Goal: Book appointment/travel/reservation

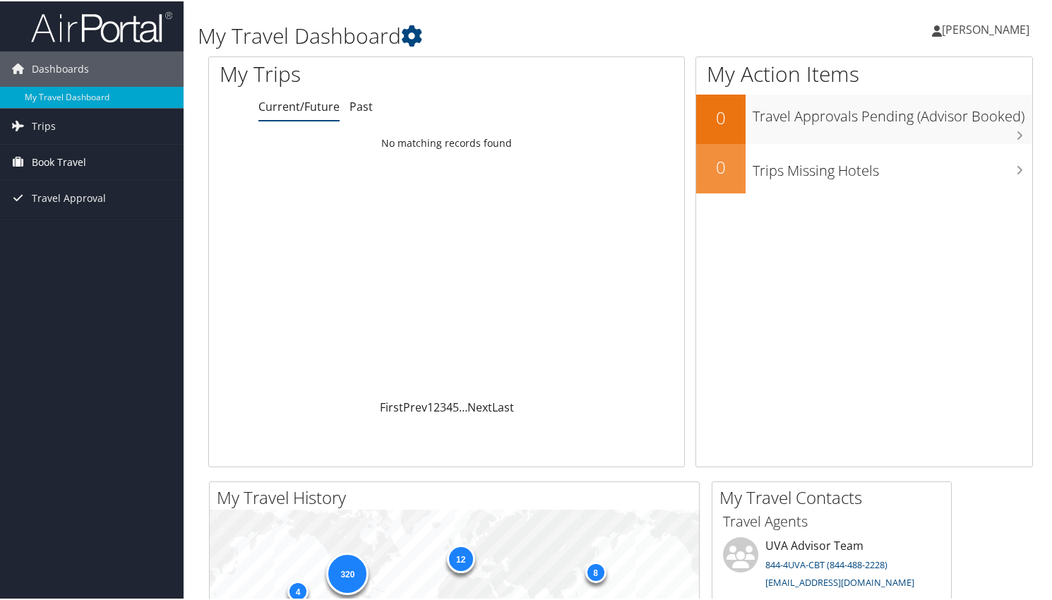
click at [76, 162] on span "Book Travel" at bounding box center [59, 160] width 54 height 35
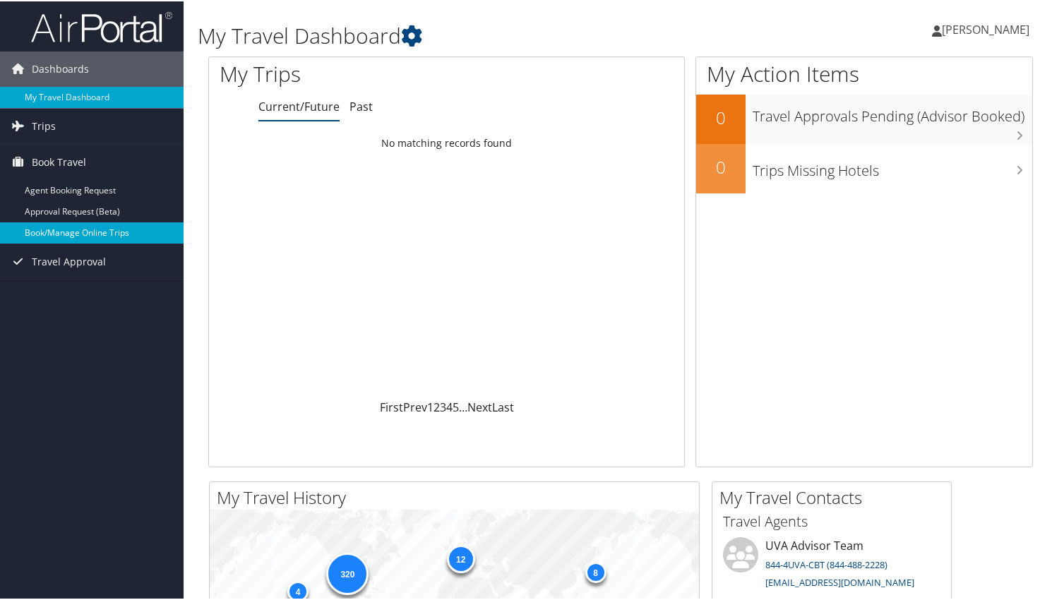
click at [68, 230] on link "Book/Manage Online Trips" at bounding box center [92, 231] width 184 height 21
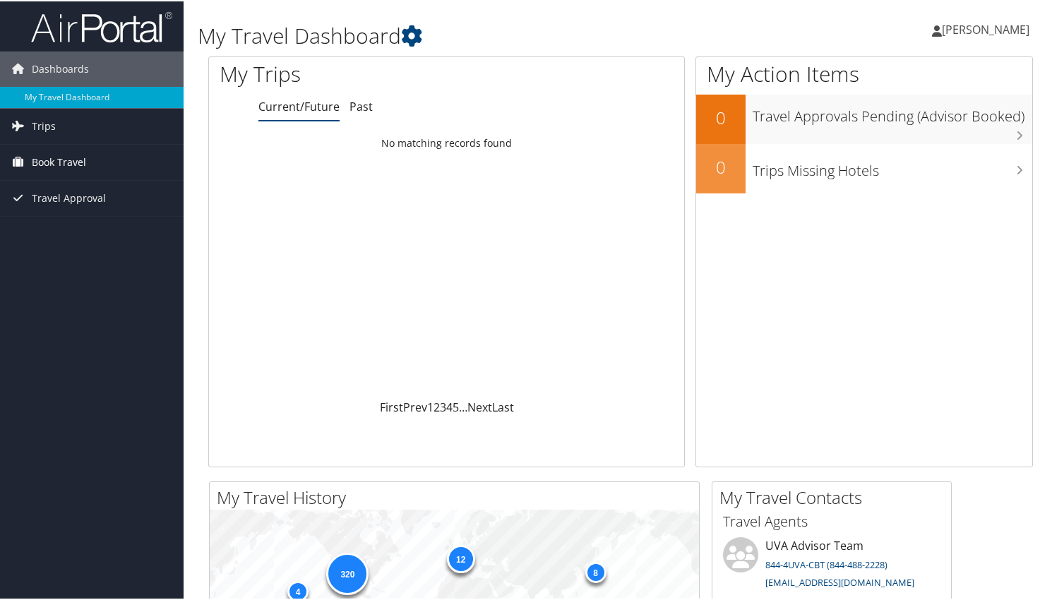
click at [101, 153] on link "Book Travel" at bounding box center [92, 160] width 184 height 35
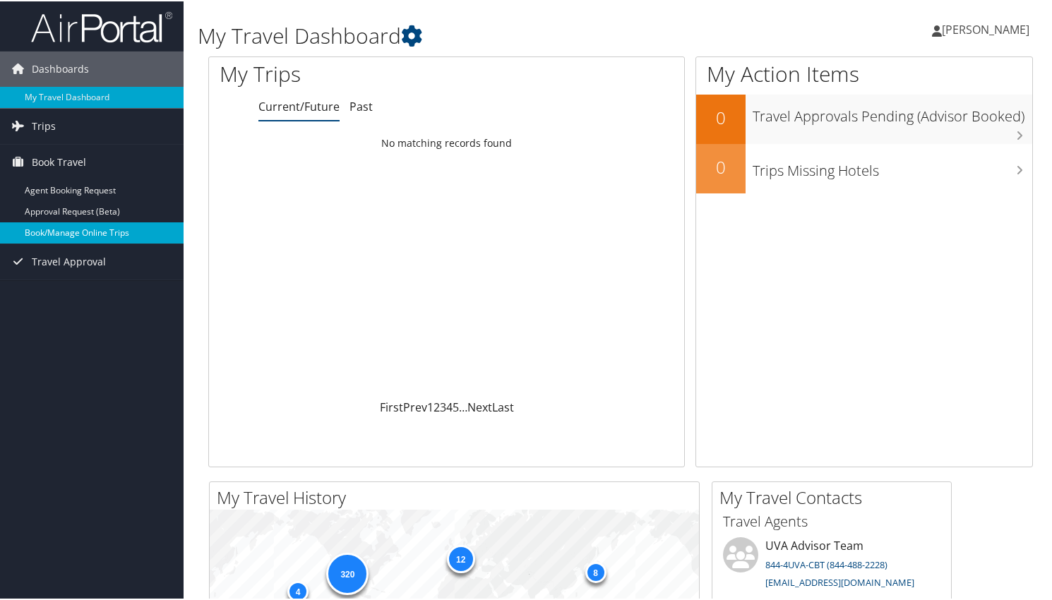
click at [73, 232] on link "Book/Manage Online Trips" at bounding box center [92, 231] width 184 height 21
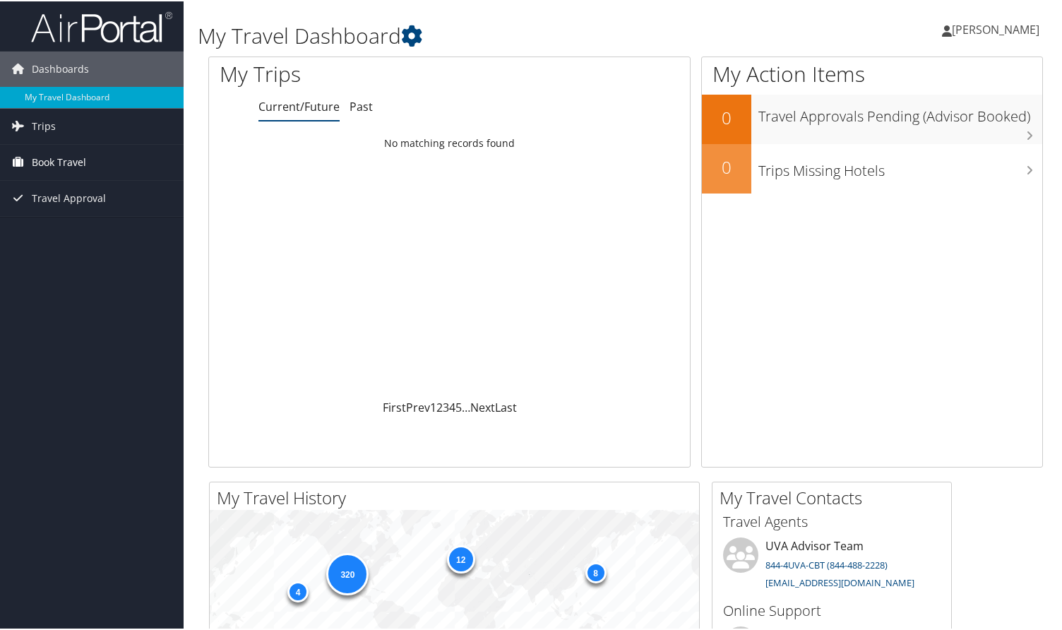
click at [74, 163] on span "Book Travel" at bounding box center [59, 160] width 54 height 35
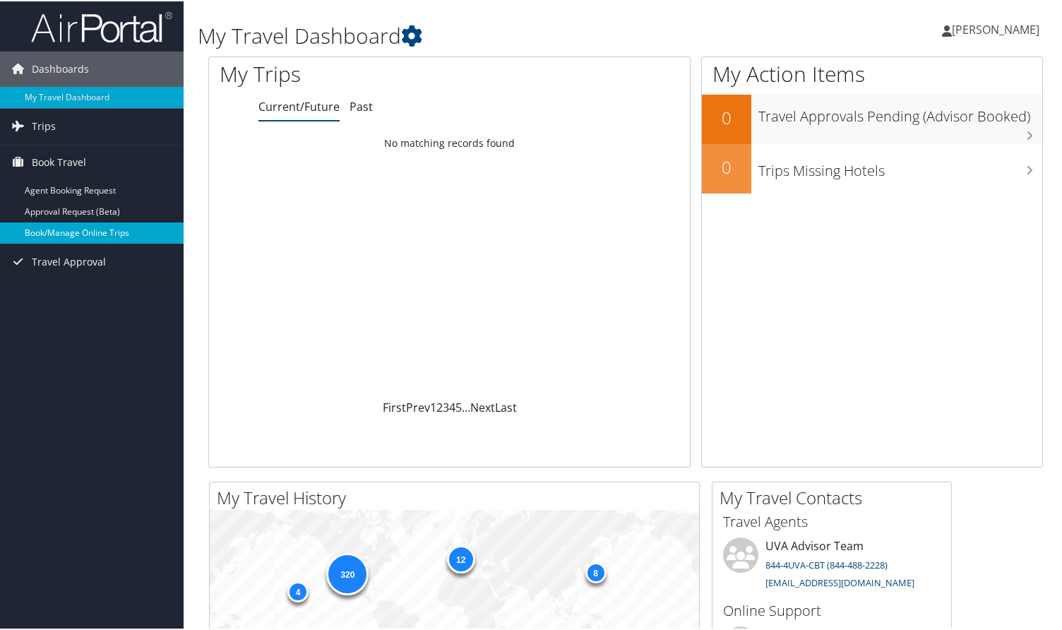
click at [52, 233] on link "Book/Manage Online Trips" at bounding box center [92, 231] width 184 height 21
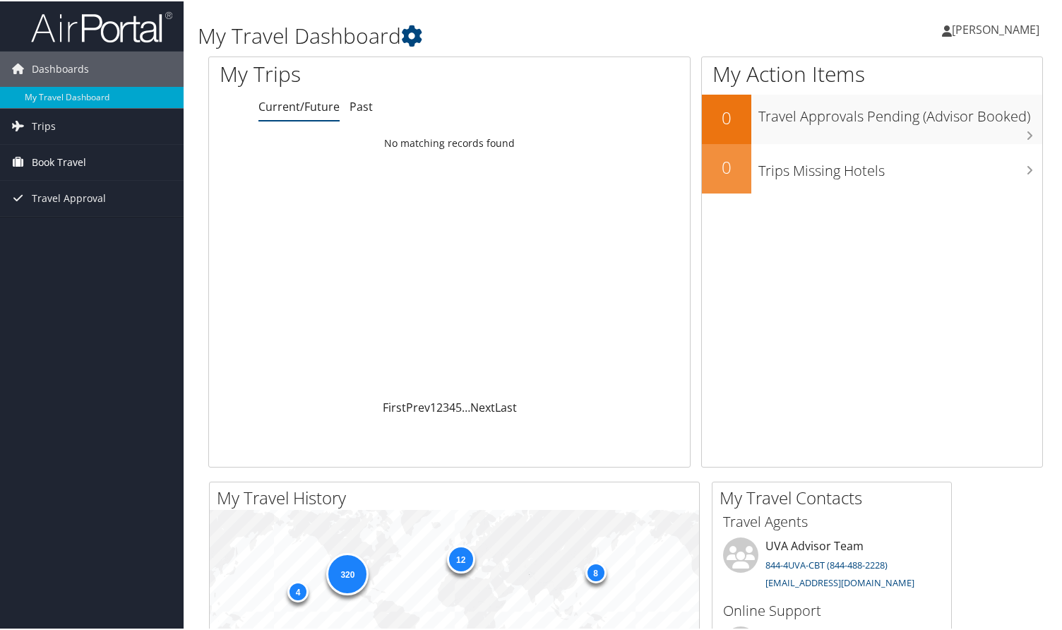
click at [28, 167] on icon at bounding box center [17, 160] width 21 height 21
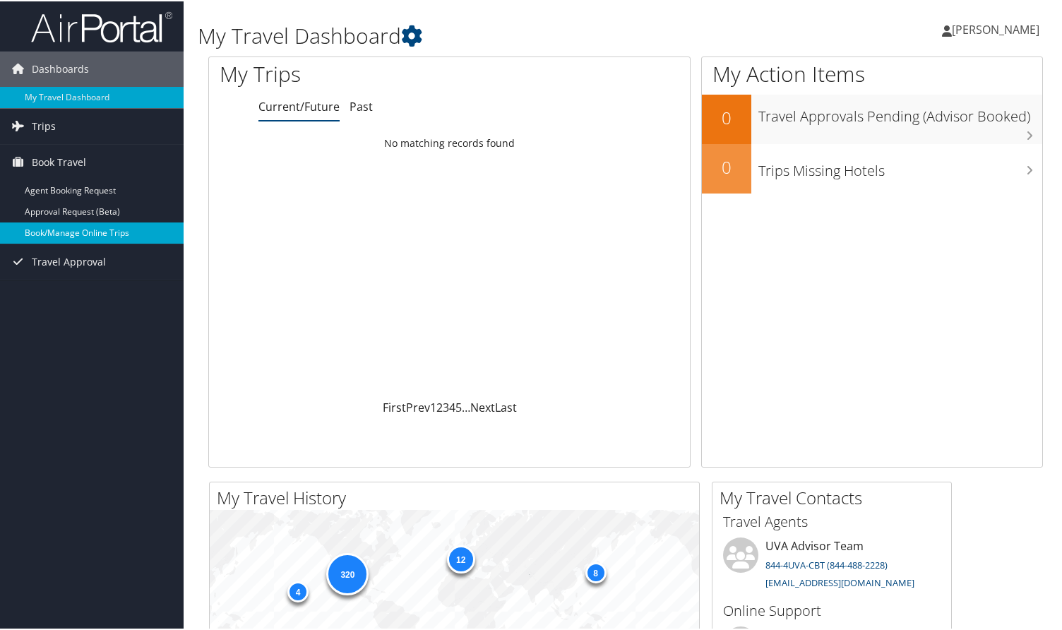
click at [61, 232] on link "Book/Manage Online Trips" at bounding box center [92, 231] width 184 height 21
